Goal: Task Accomplishment & Management: Use online tool/utility

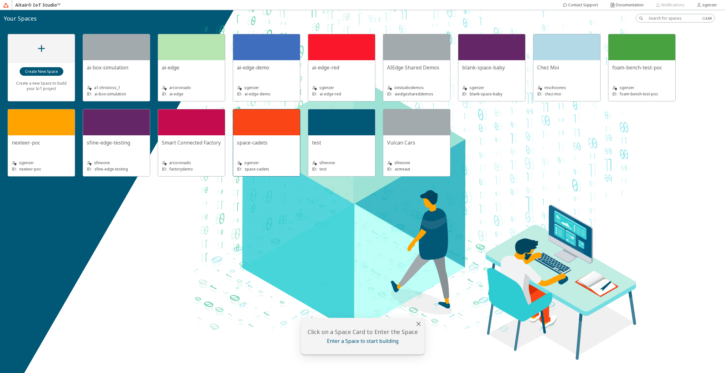
click at [279, 132] on div at bounding box center [266, 122] width 67 height 26
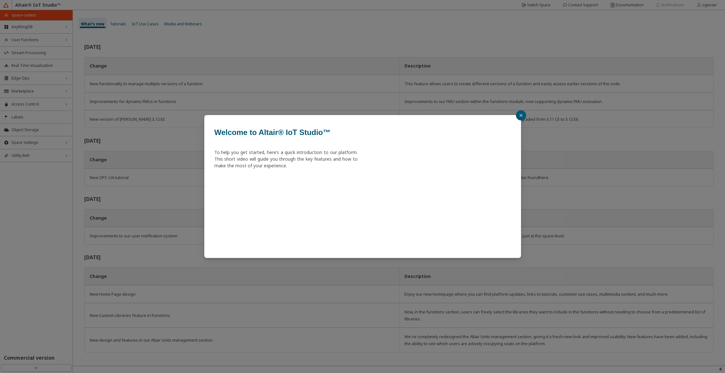
click at [521, 115] on icon "close" at bounding box center [520, 115] width 3 height 3
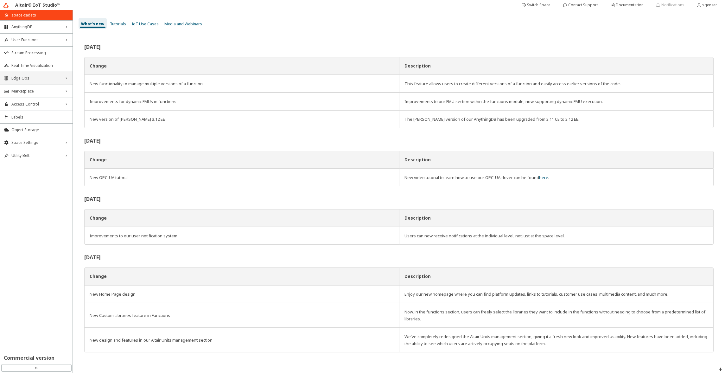
click at [42, 79] on span "Edge Ops" at bounding box center [36, 78] width 50 height 5
click at [41, 90] on span "Fleet Management" at bounding box center [36, 90] width 50 height 5
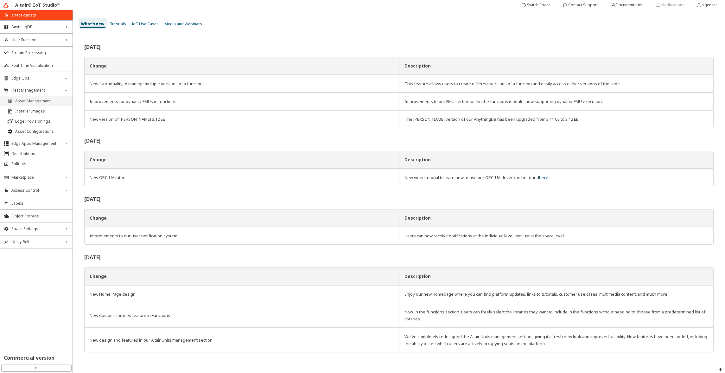
click at [40, 100] on span "Asset Management" at bounding box center [42, 100] width 54 height 5
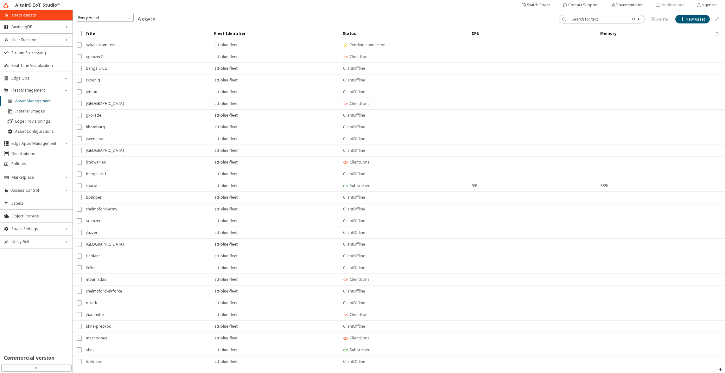
click at [350, 32] on b "Status" at bounding box center [349, 33] width 13 height 5
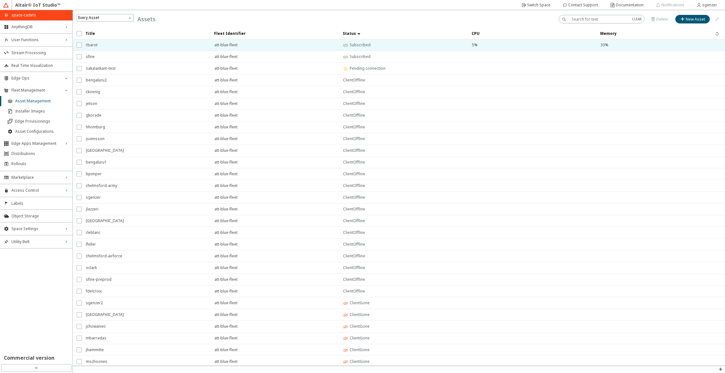
click at [204, 48] on span "rbarot" at bounding box center [146, 44] width 120 height 11
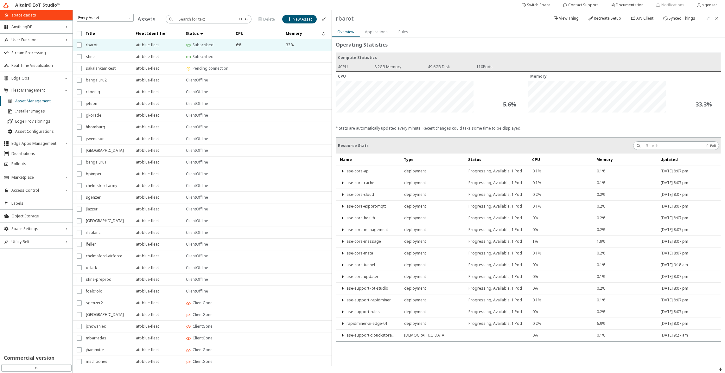
drag, startPoint x: 398, startPoint y: 26, endPoint x: 330, endPoint y: 26, distance: 68.1
click at [330, 26] on div at bounding box center [330, 187] width 3 height 355
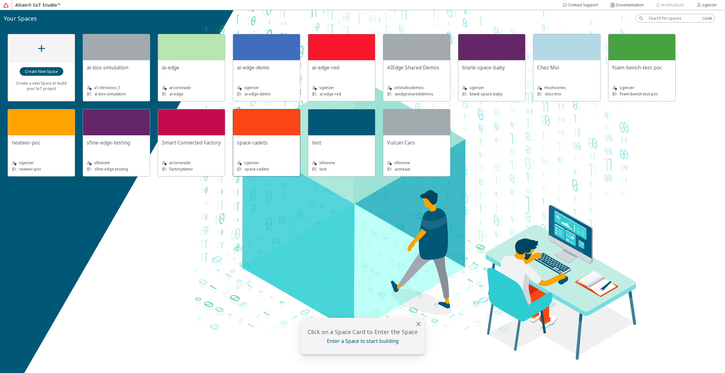
click at [263, 137] on div "space-cadets sgenzer ID: space-cadets" at bounding box center [266, 155] width 67 height 41
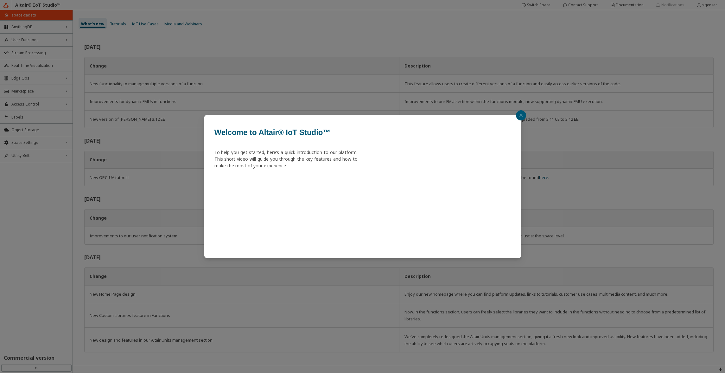
click at [524, 117] on button "button" at bounding box center [521, 115] width 10 height 10
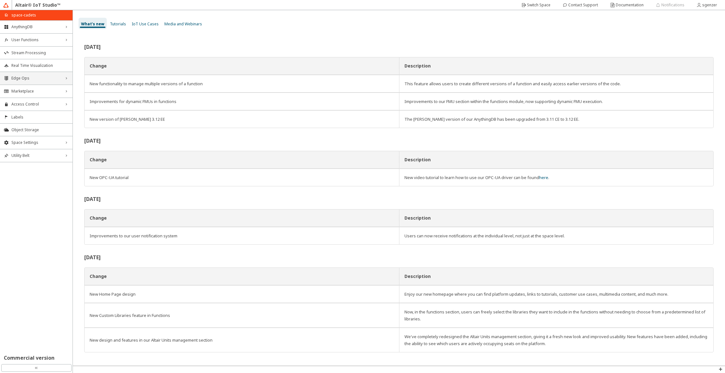
click at [31, 79] on span "Edge Ops" at bounding box center [36, 78] width 50 height 5
click at [35, 90] on span "Fleet Management" at bounding box center [36, 90] width 50 height 5
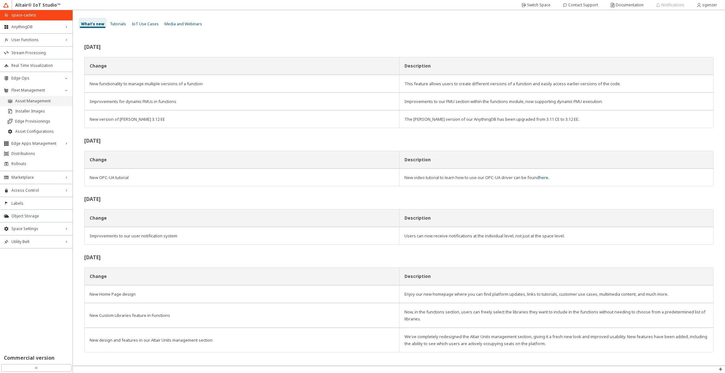
click at [35, 99] on span "Asset Management" at bounding box center [42, 100] width 54 height 5
